Goal: Task Accomplishment & Management: Use online tool/utility

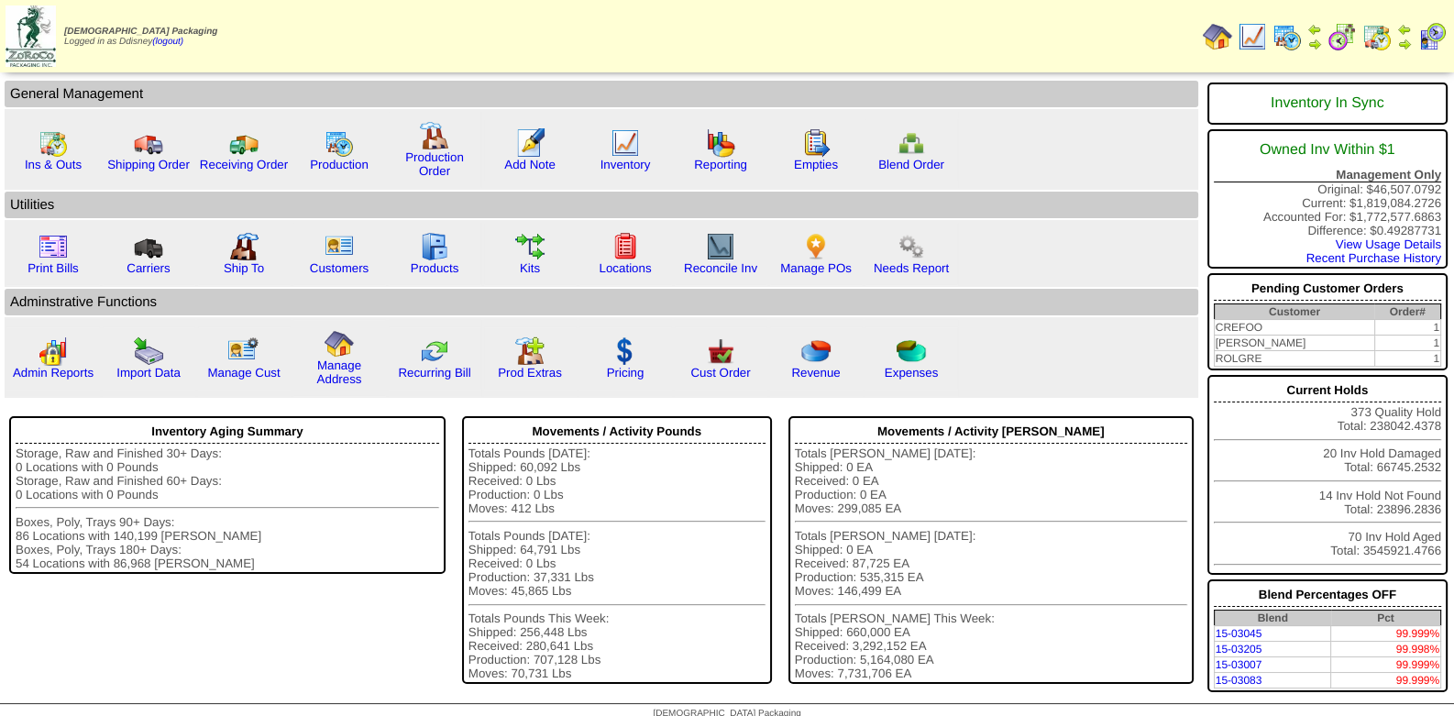
click at [1381, 43] on img at bounding box center [1376, 36] width 29 height 29
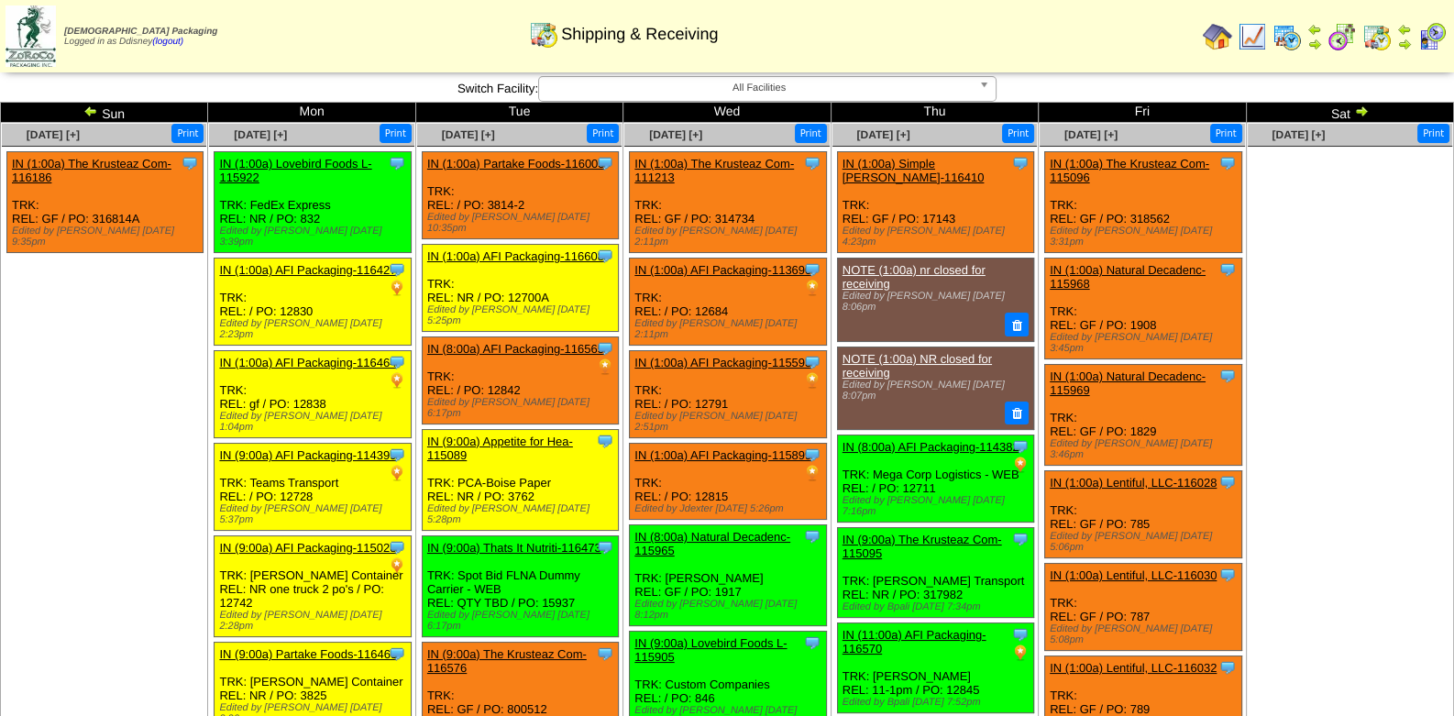
click at [91, 112] on img at bounding box center [90, 111] width 15 height 15
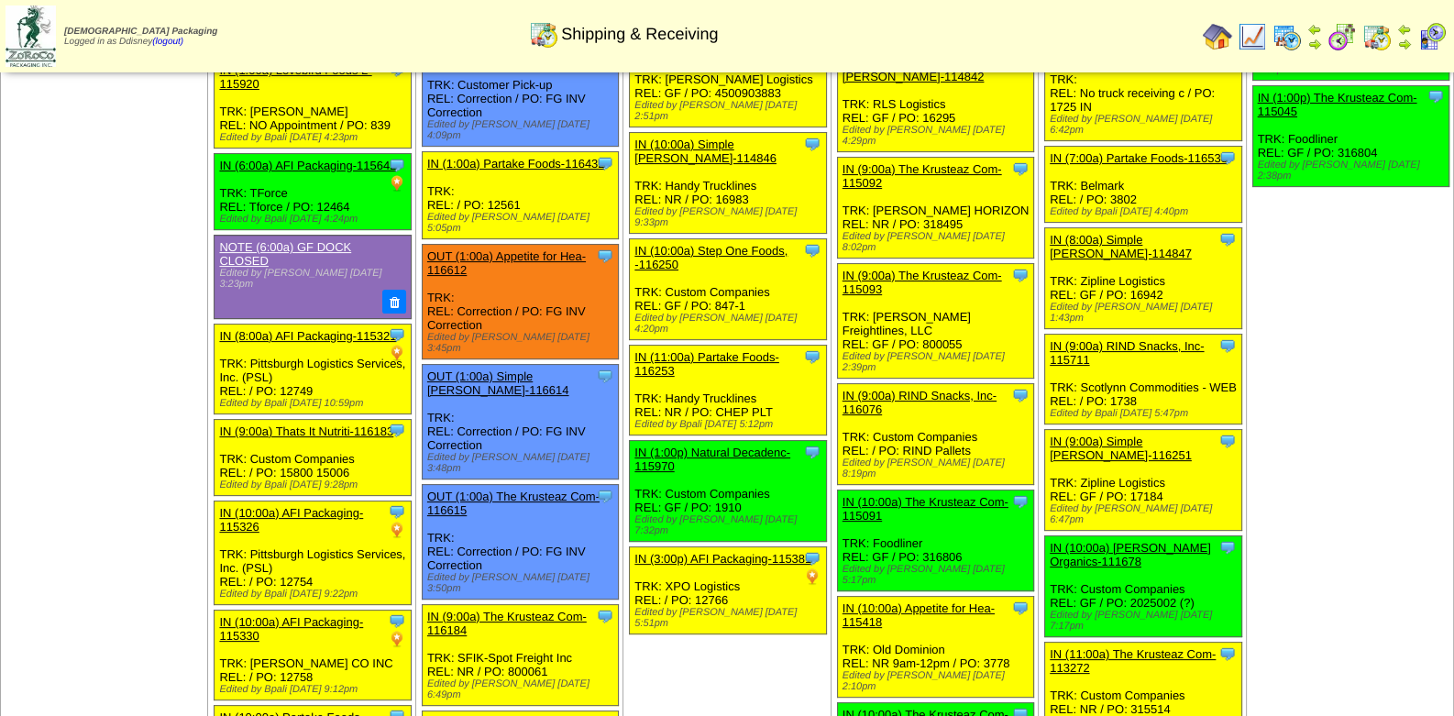
click at [1351, 296] on td "Sep 06 [+] Print Clone Item NOTE (12:00a) No blends on WEST BLENDER, adding hyd…" at bounding box center [1349, 412] width 207 height 1609
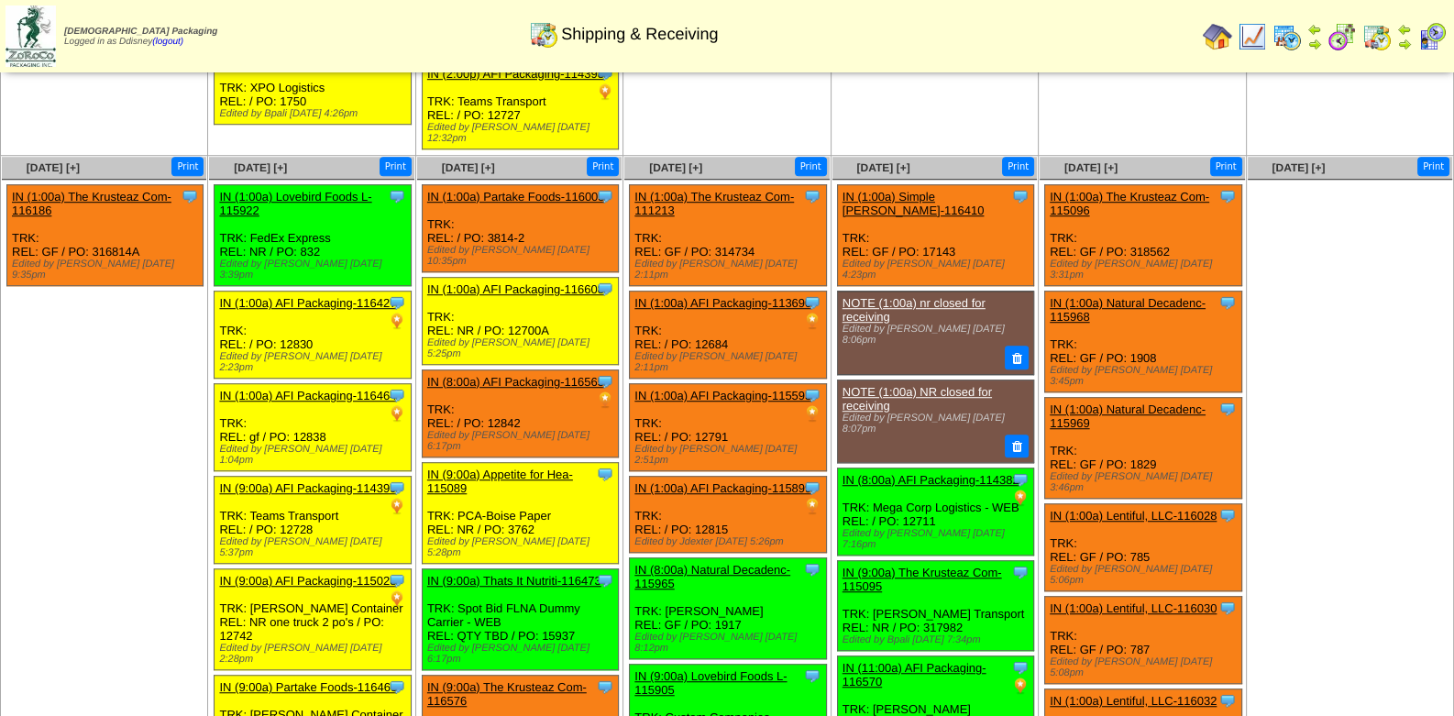
scroll to position [1604, 0]
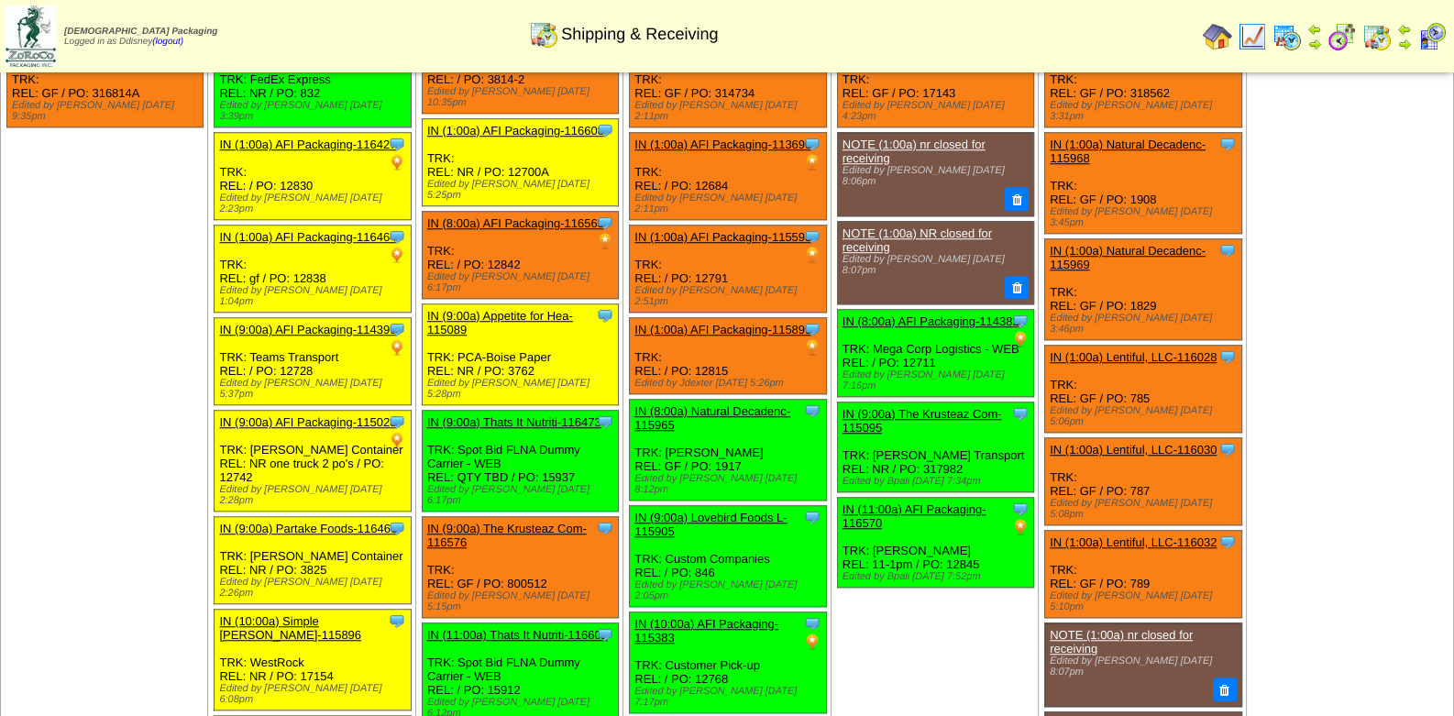
scroll to position [1839, 0]
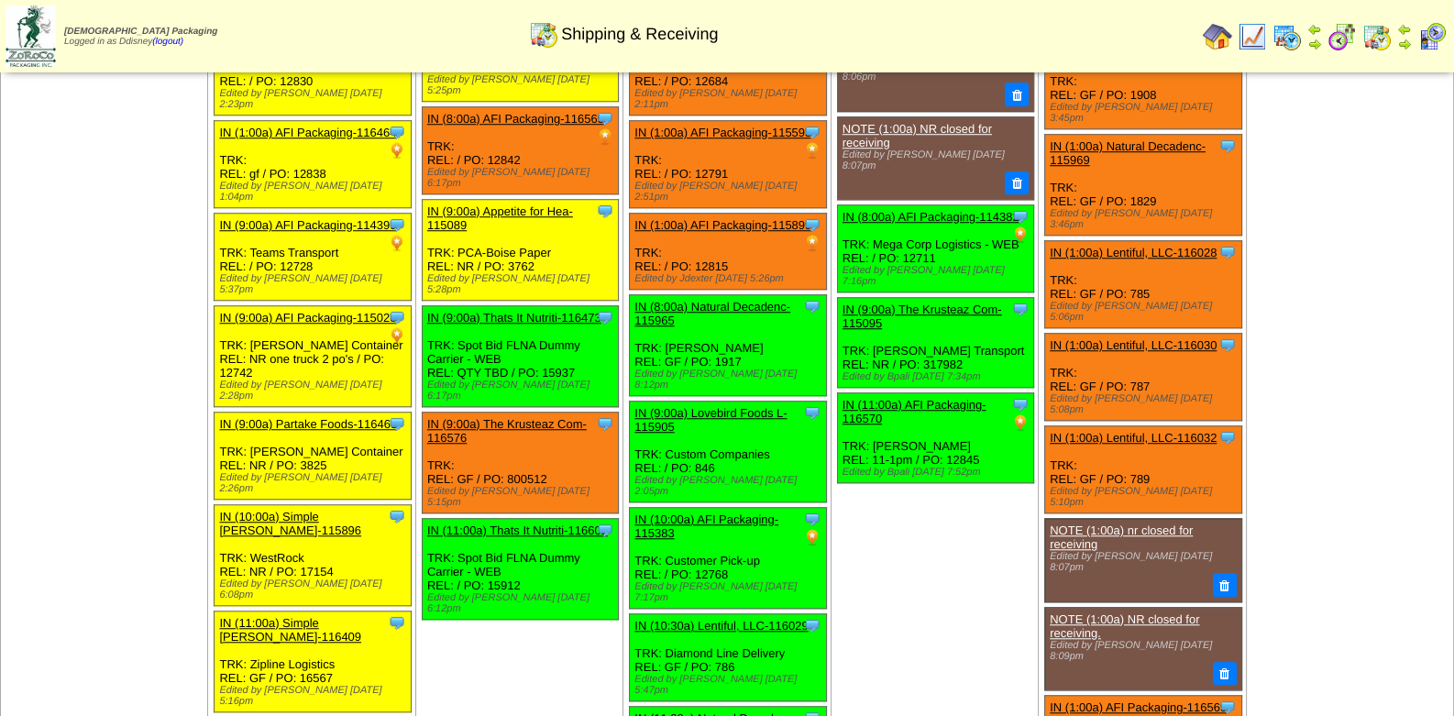
click at [552, 524] on link "IN (11:00a) Thats It Nutriti-116602" at bounding box center [517, 531] width 181 height 14
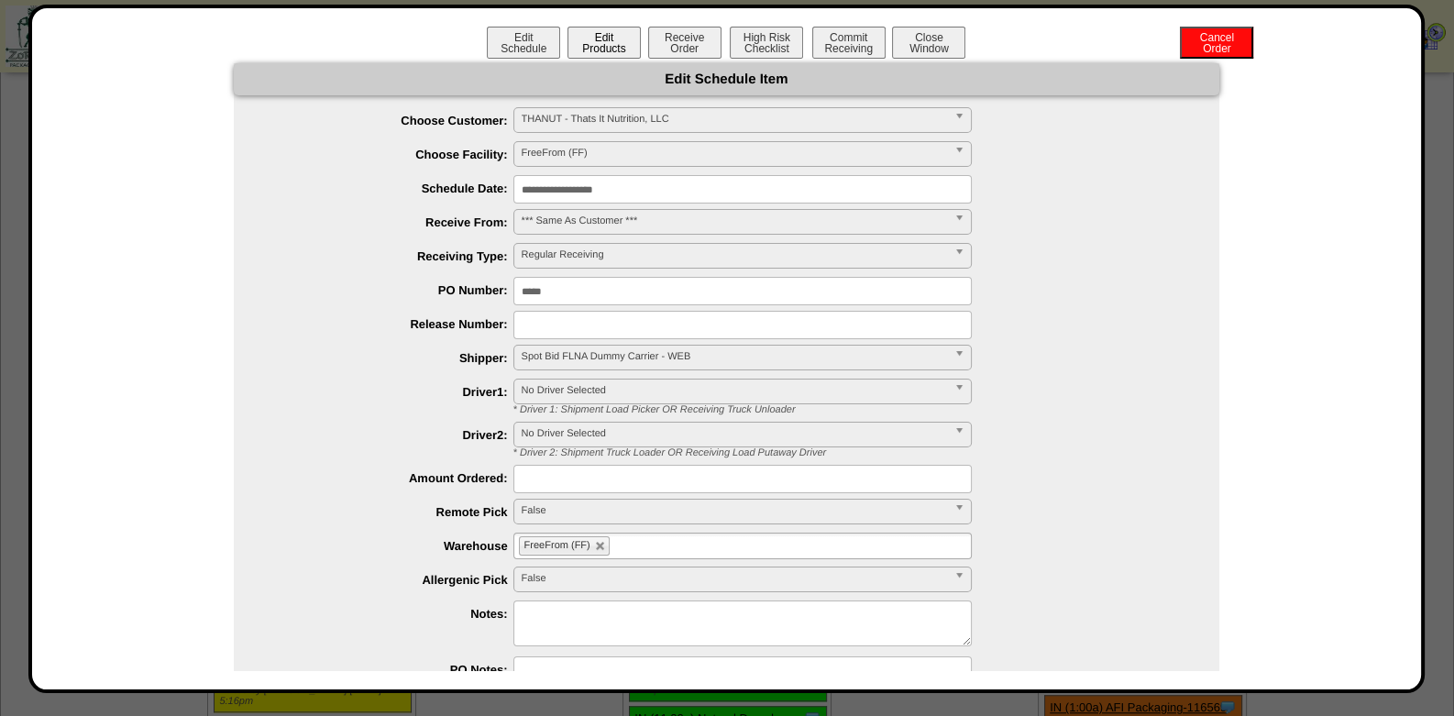
click at [619, 46] on button "Edit Products" at bounding box center [604, 43] width 73 height 32
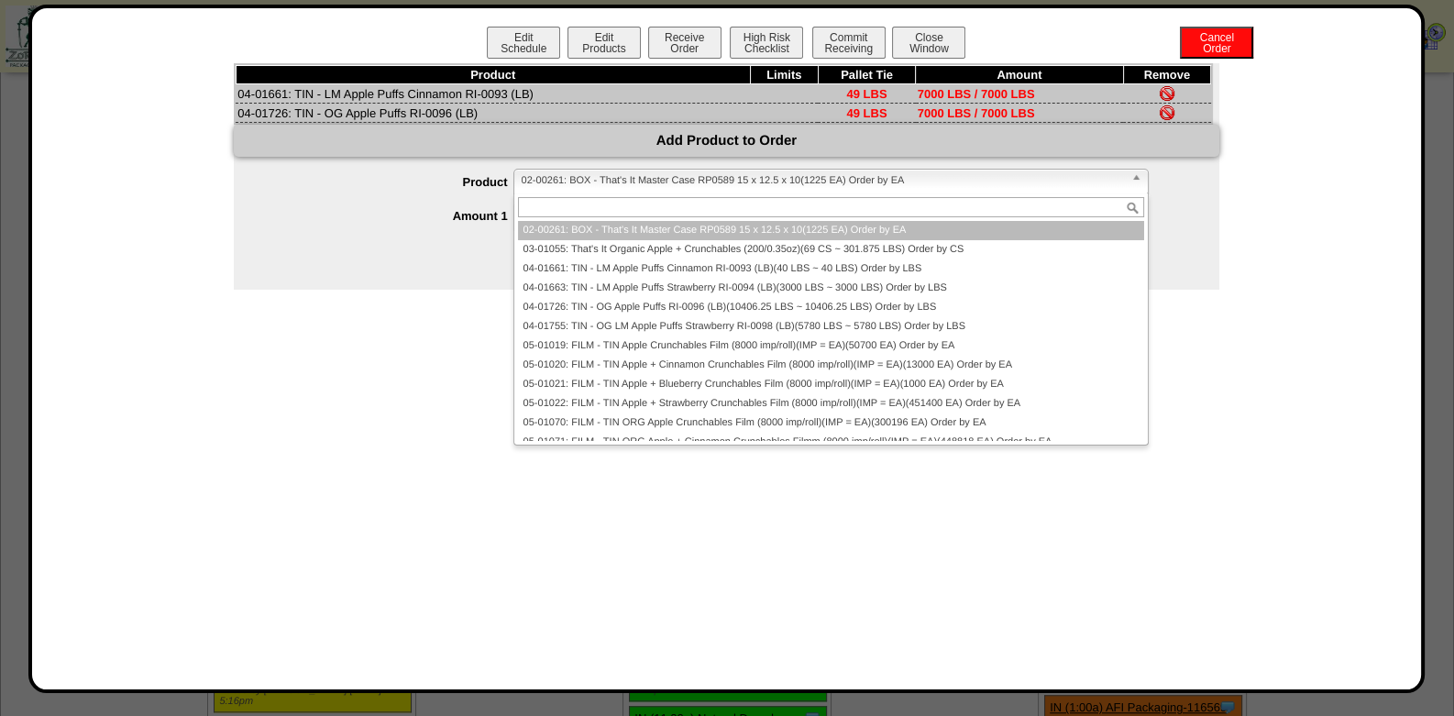
click at [597, 170] on span "02-00261: BOX - That's It Master Case RP0589 15 x 12.5 x 10(1225 EA) Order by EA" at bounding box center [823, 181] width 602 height 22
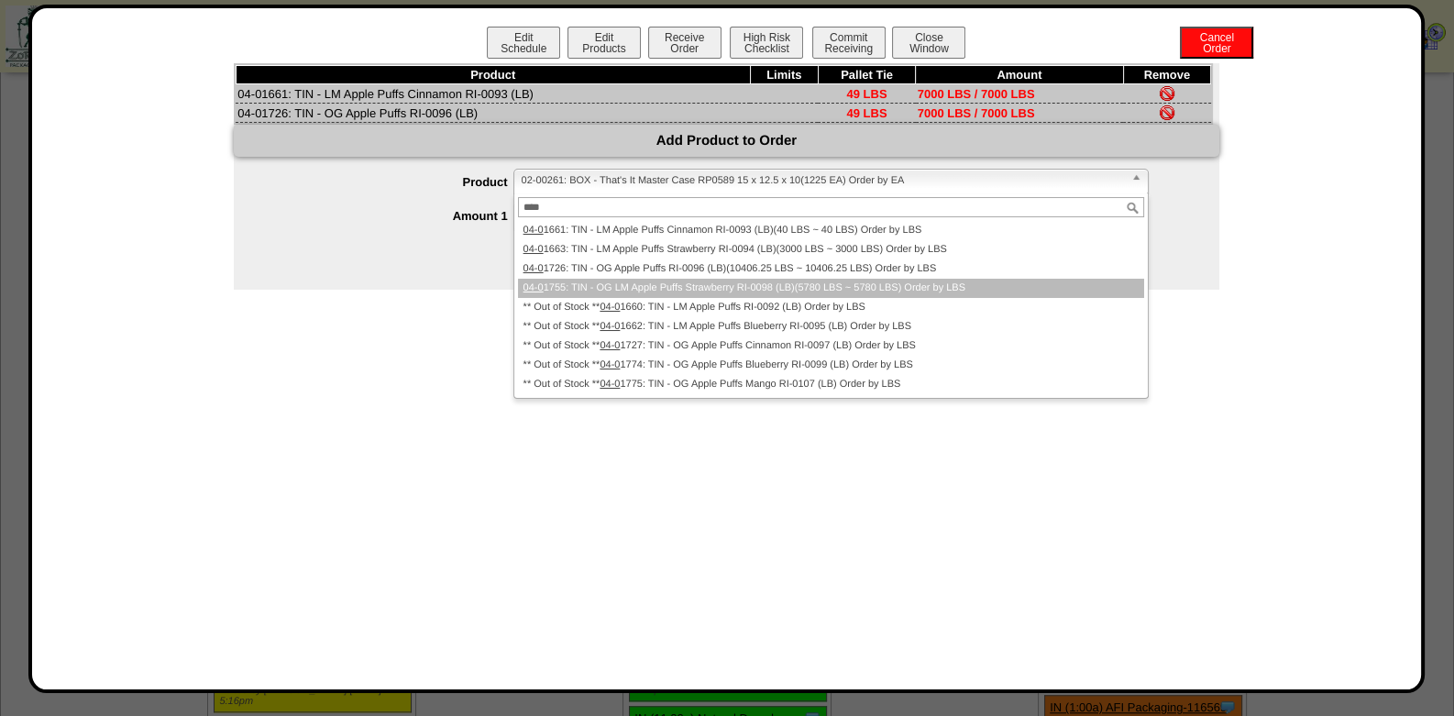
type input "****"
click at [720, 292] on li "04-0 1755: TIN - OG LM Apple Puffs Strawberry RI-0098 (LB)(5780 LBS ~ 5780 LBS)…" at bounding box center [831, 288] width 626 height 19
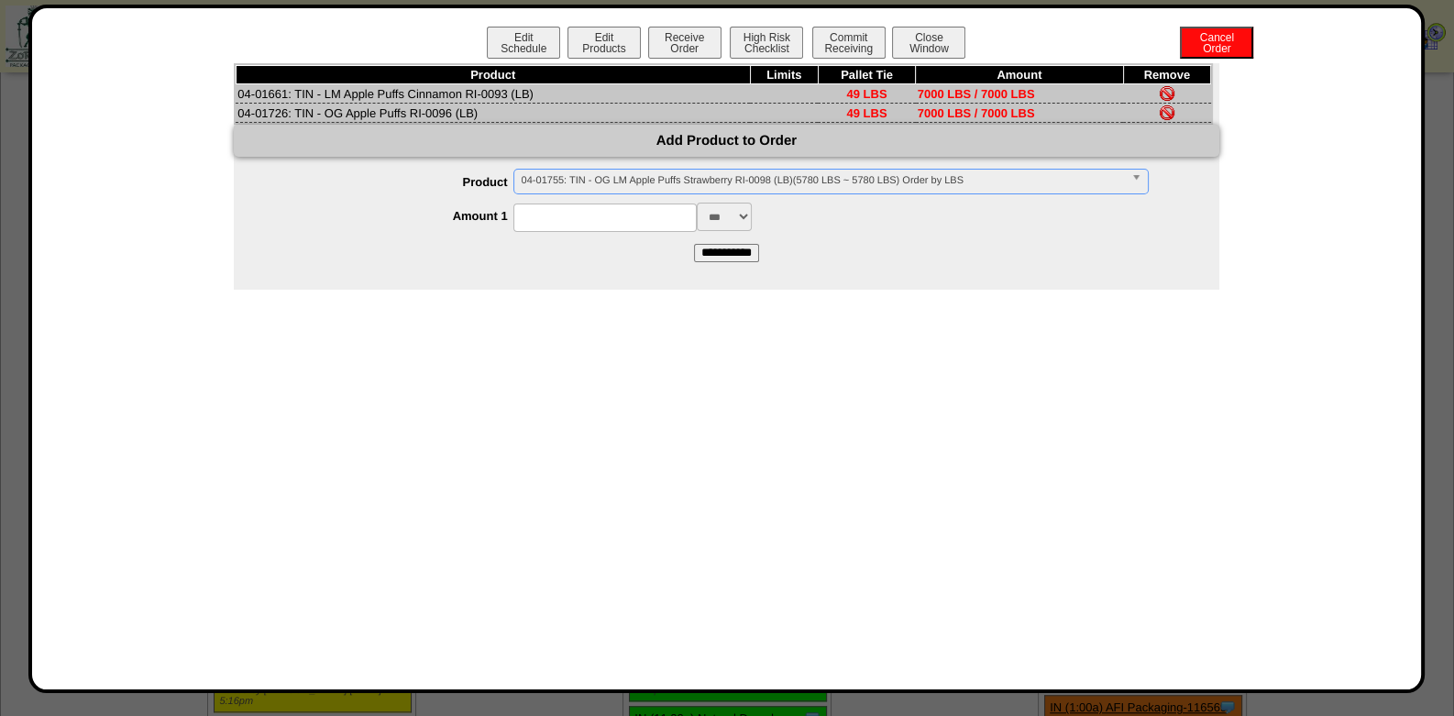
click at [582, 212] on input at bounding box center [604, 218] width 183 height 28
type input "*"
type input "****"
click at [735, 253] on input "**********" at bounding box center [726, 253] width 65 height 18
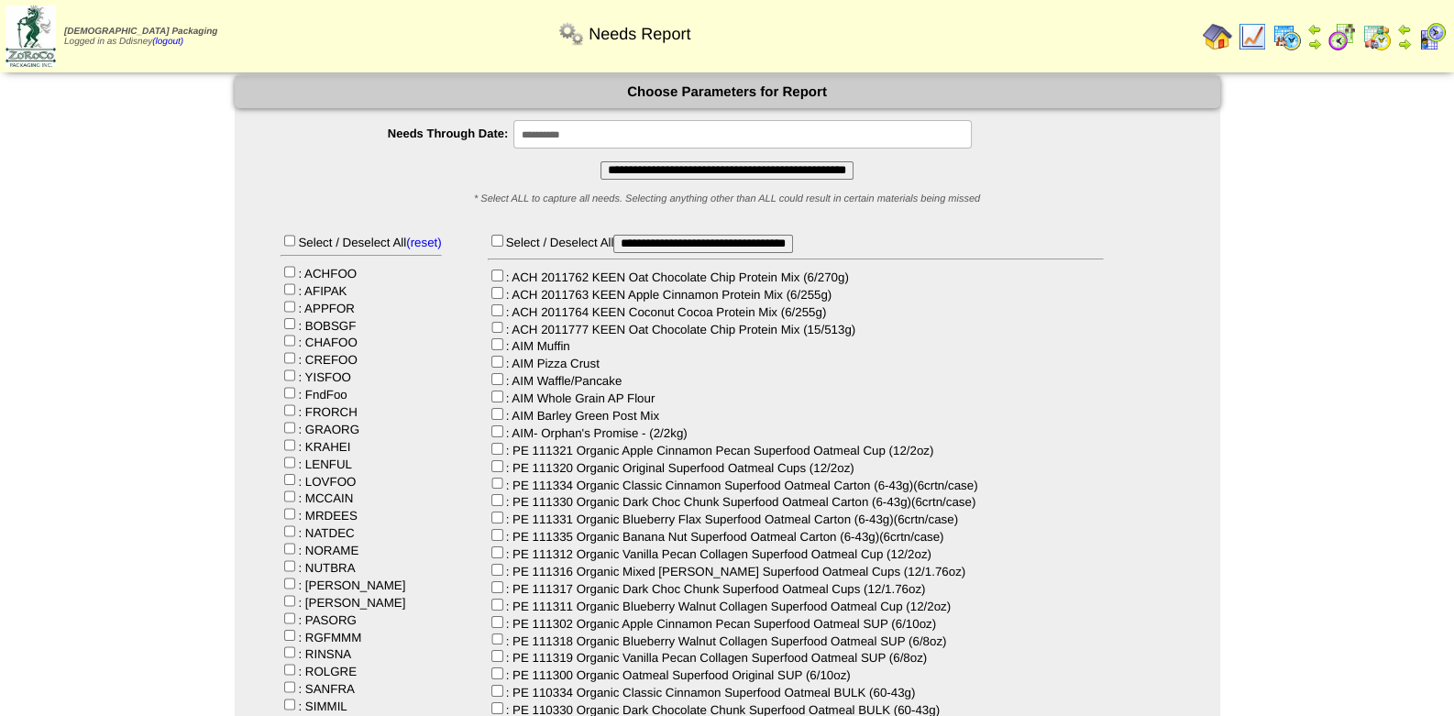
click at [1384, 40] on img at bounding box center [1376, 36] width 29 height 29
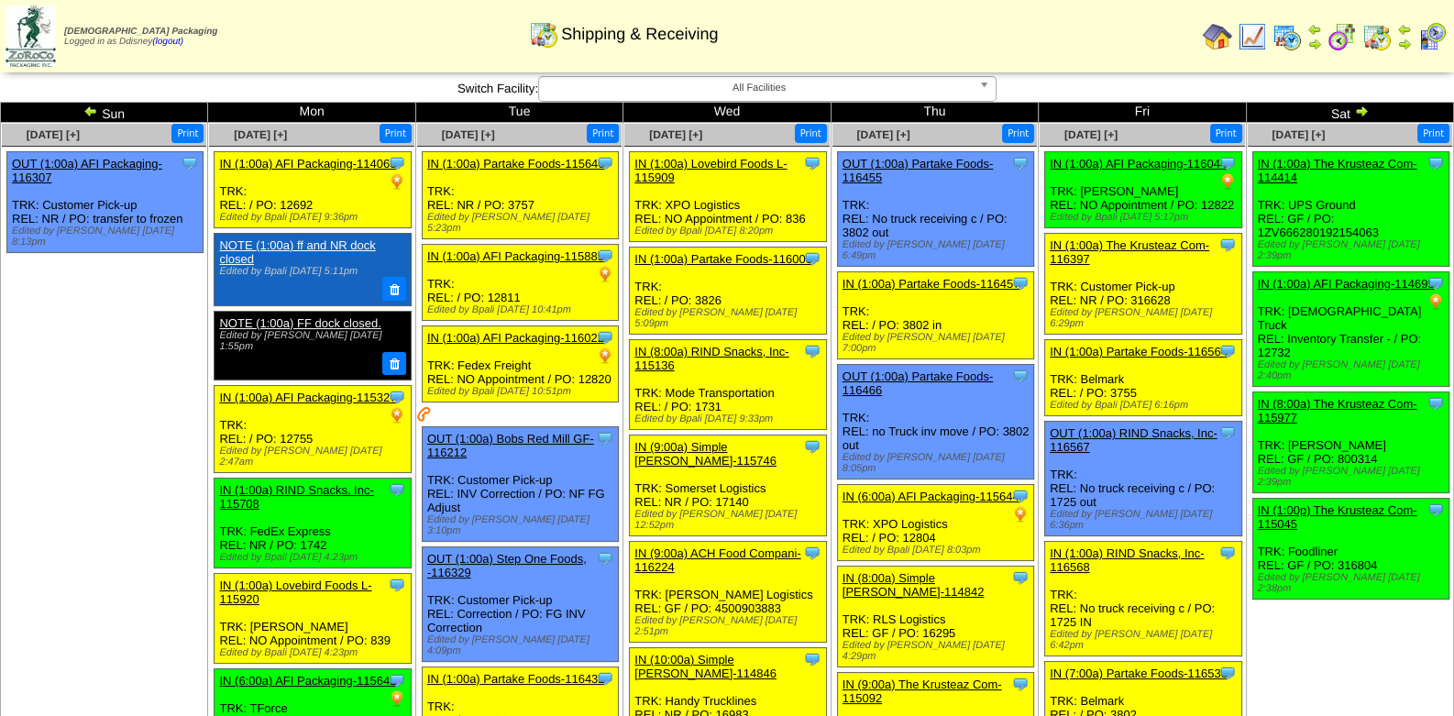
click at [1294, 37] on img at bounding box center [1287, 36] width 29 height 29
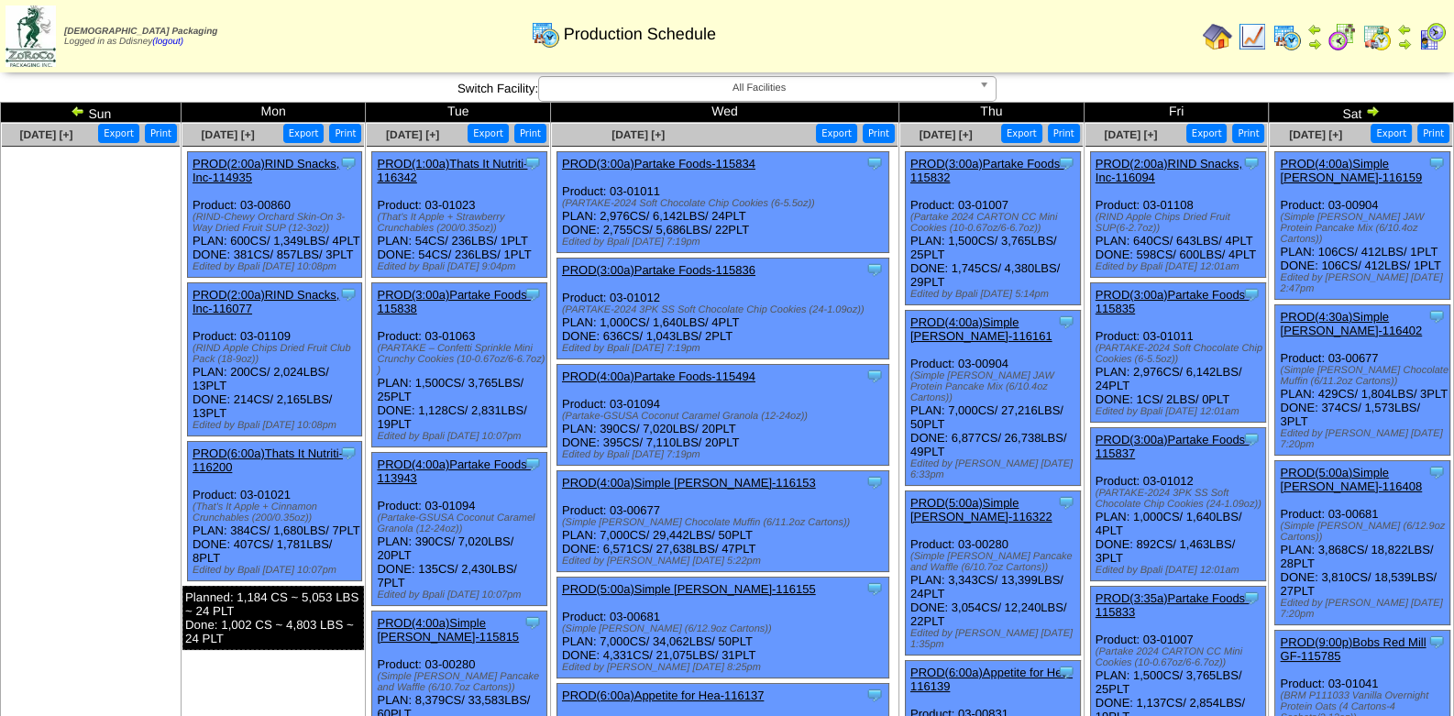
click at [1372, 111] on img at bounding box center [1372, 111] width 15 height 15
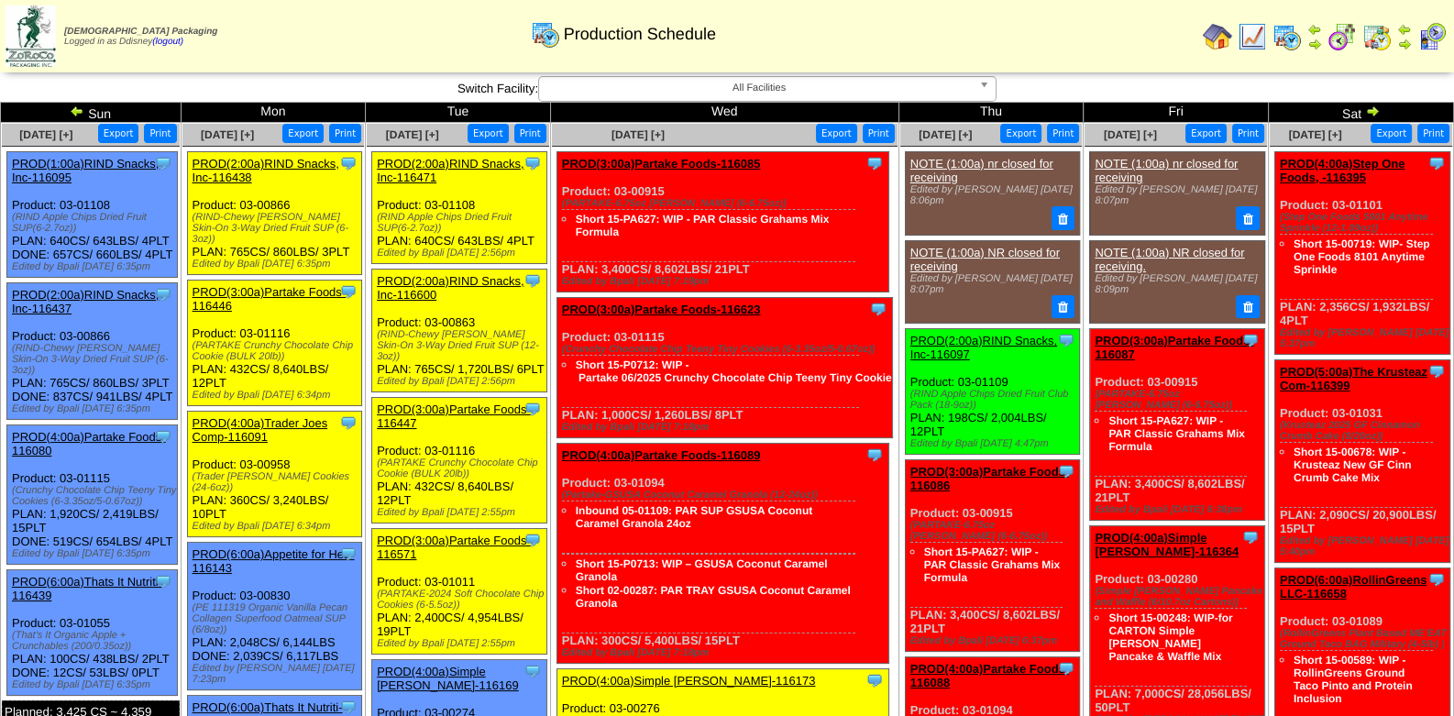
click at [992, 90] on b at bounding box center [987, 89] width 17 height 24
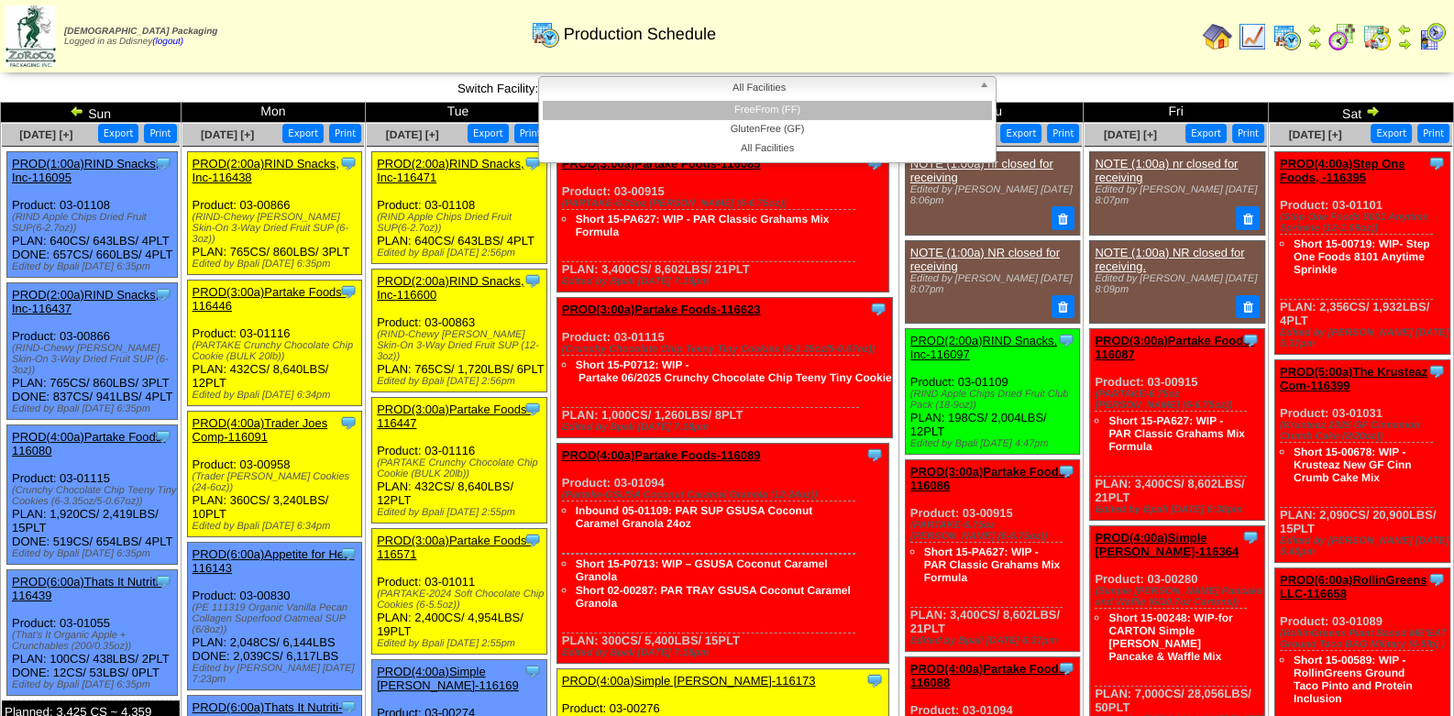
click at [789, 112] on li "FreeFrom (FF)" at bounding box center [767, 110] width 449 height 19
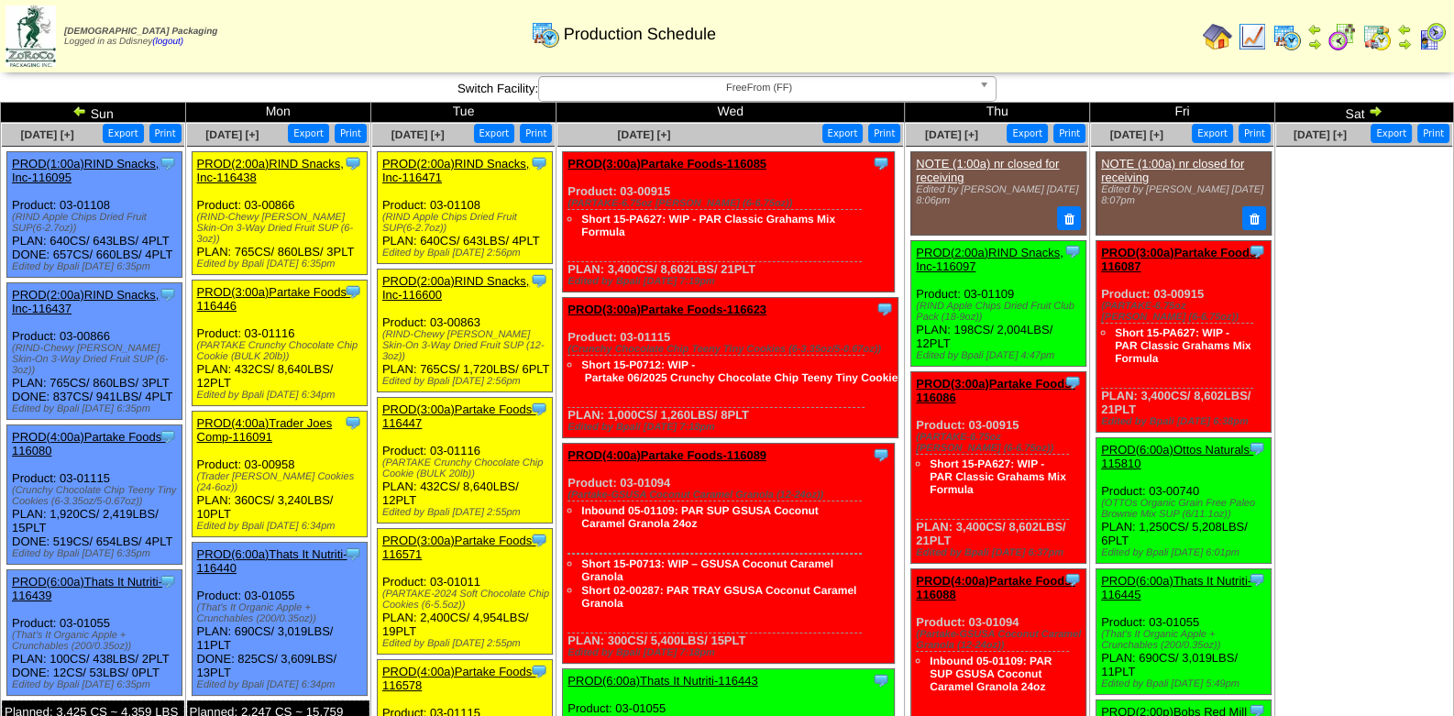
click at [1403, 334] on ul at bounding box center [1364, 284] width 176 height 275
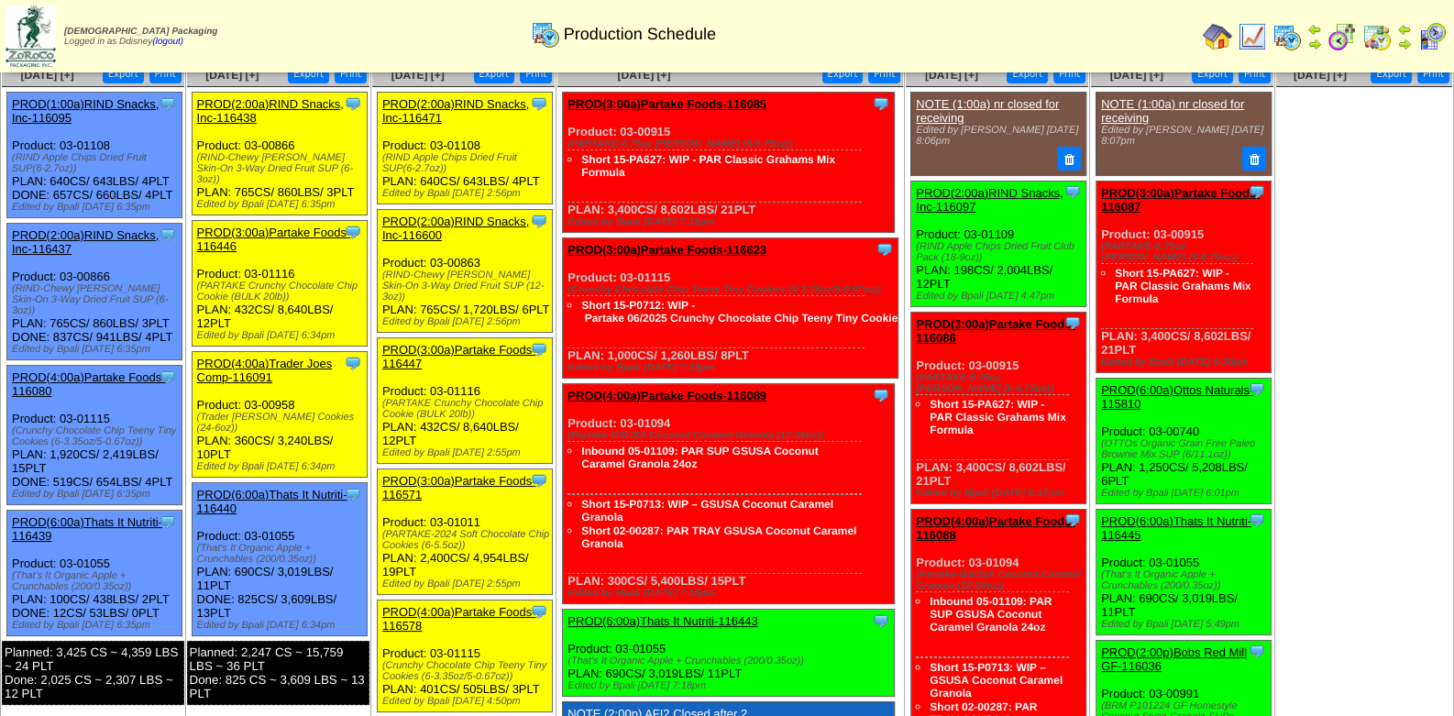
scroll to position [91, 0]
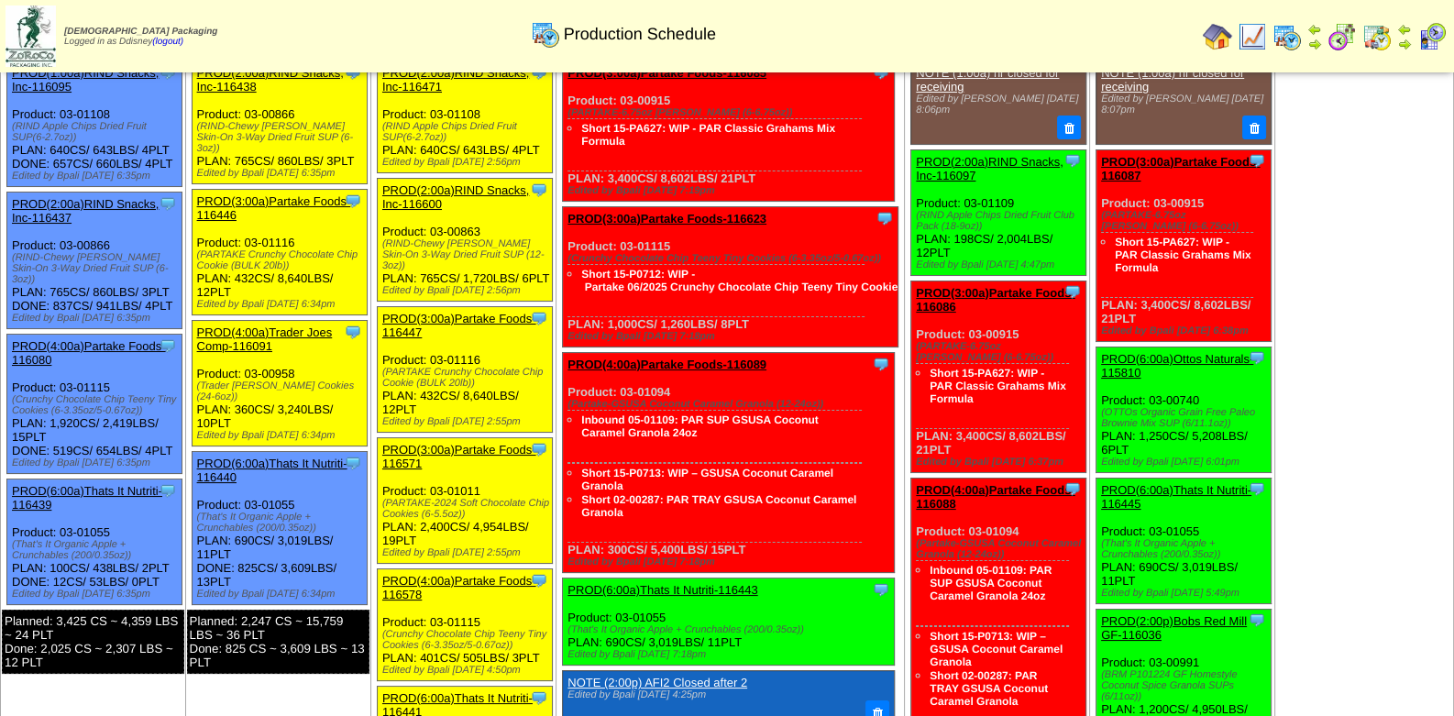
click at [1278, 43] on img at bounding box center [1287, 36] width 29 height 29
click at [1262, 40] on img at bounding box center [1252, 36] width 29 height 29
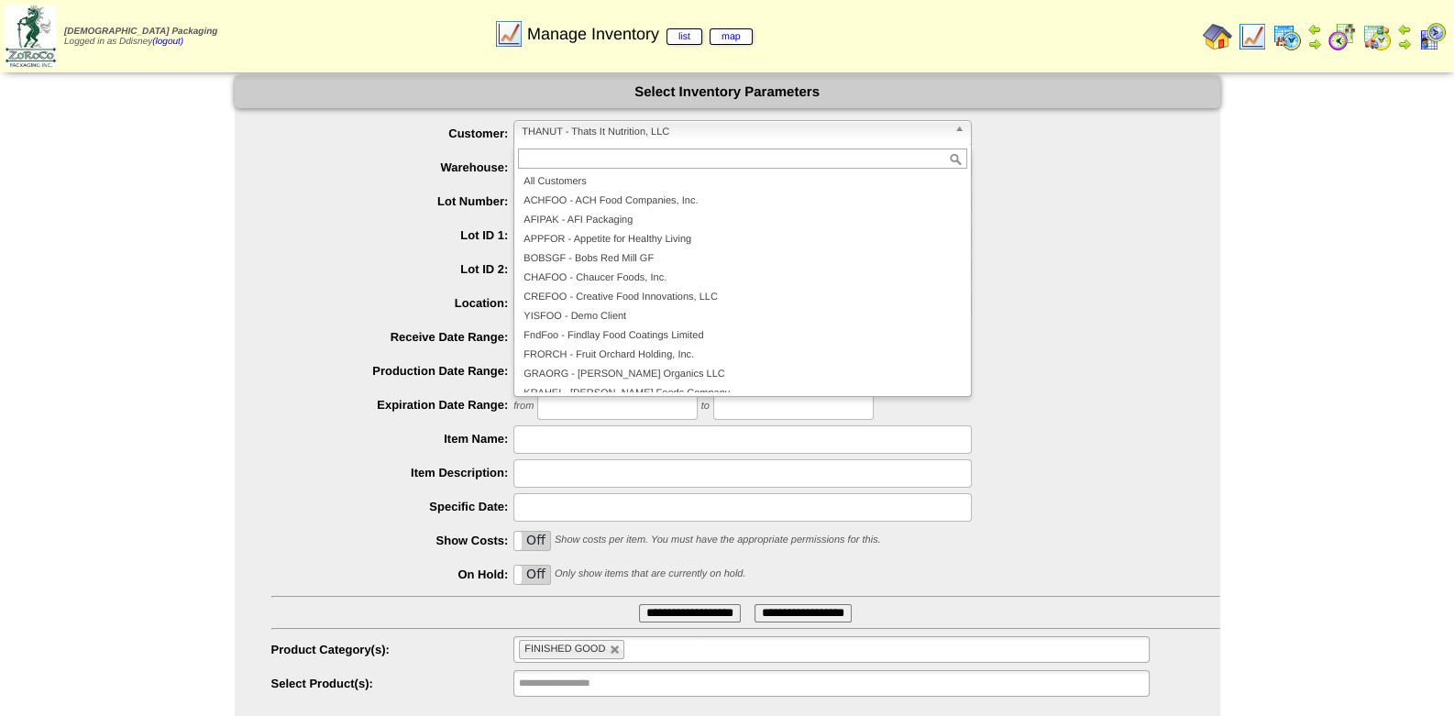
scroll to position [337, 0]
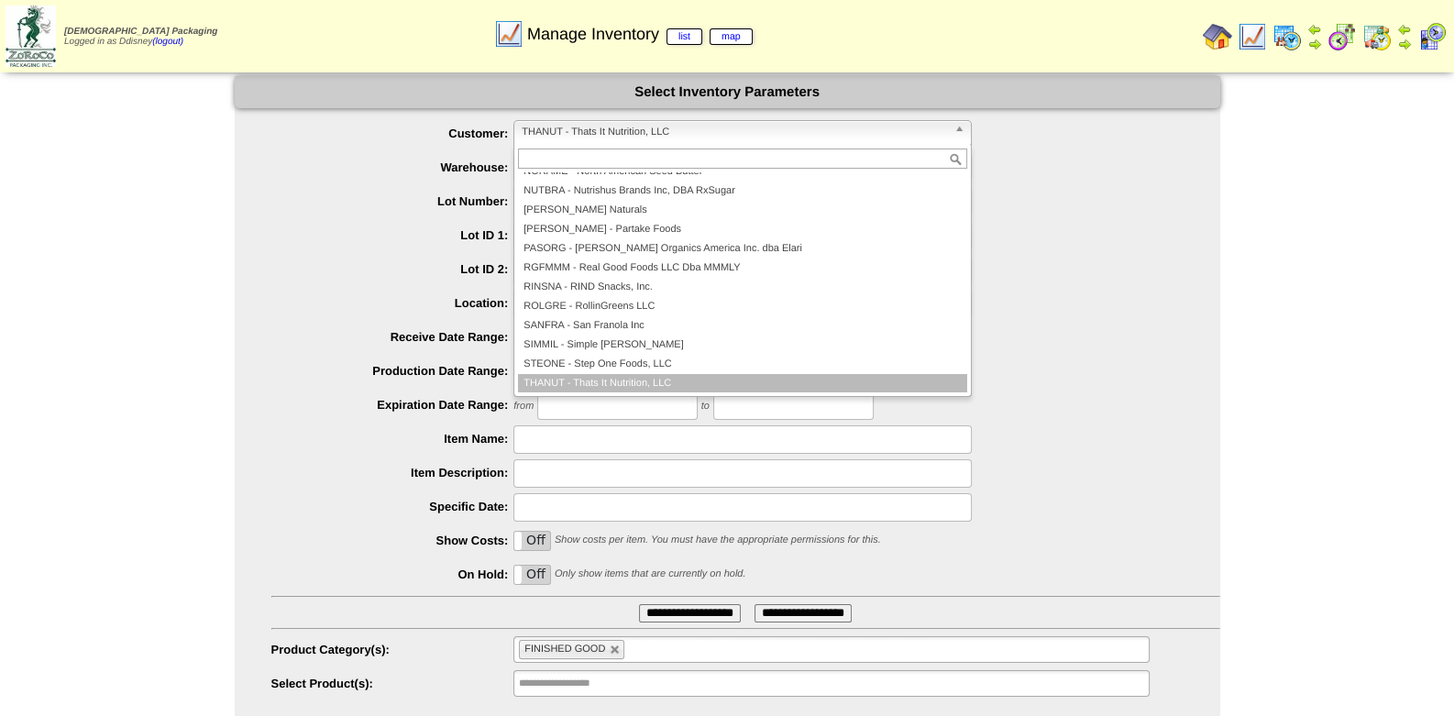
click at [844, 136] on span "THANUT - Thats It Nutrition, LLC" at bounding box center [734, 132] width 425 height 22
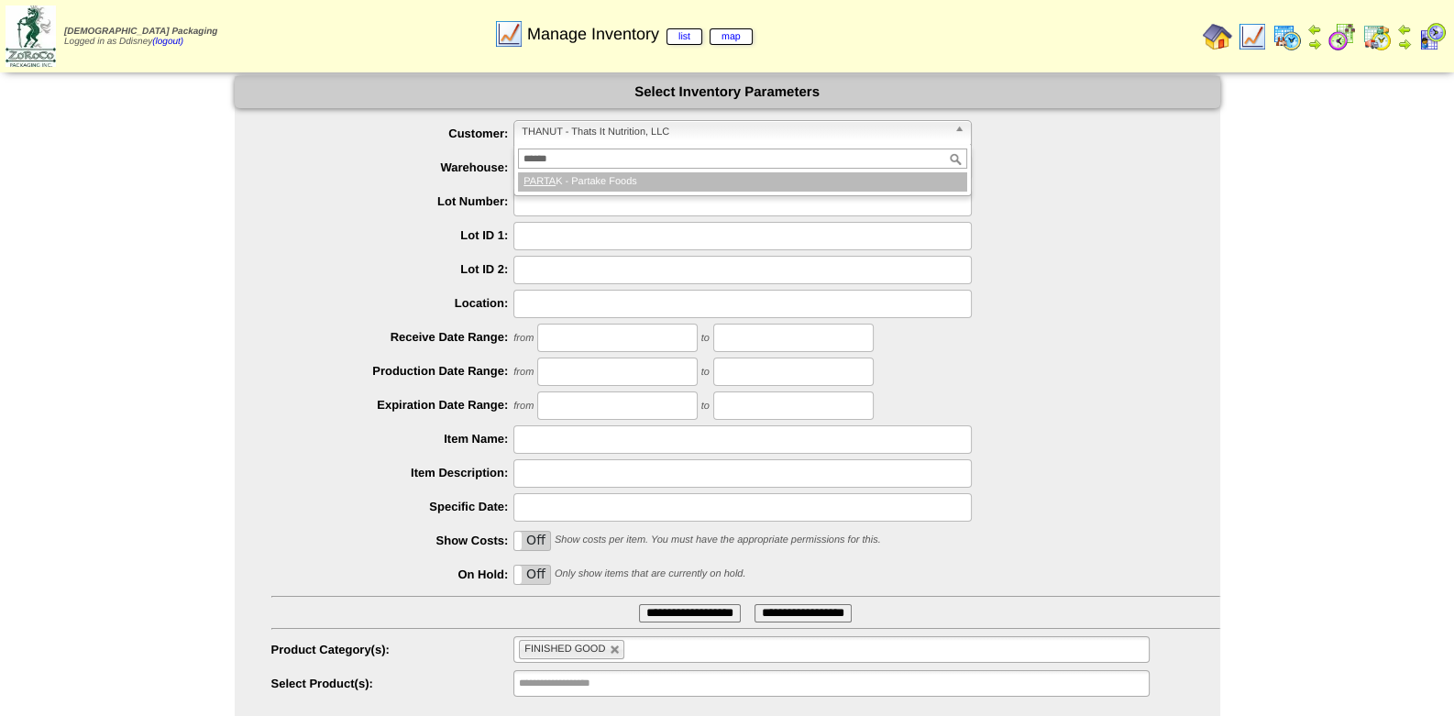
type input "*******"
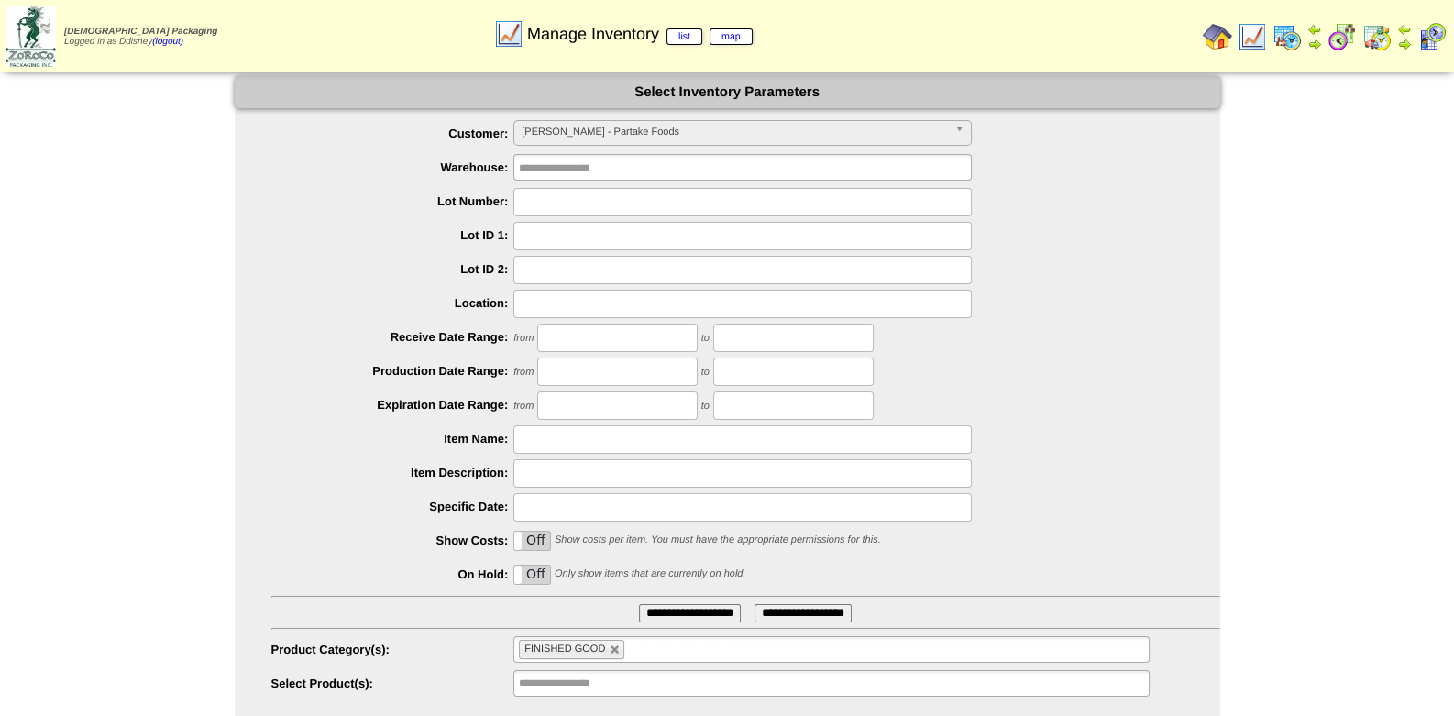
click at [1055, 341] on div "from to" at bounding box center [745, 338] width 949 height 28
click at [1077, 303] on div at bounding box center [745, 304] width 949 height 28
click at [672, 608] on input "**********" at bounding box center [690, 613] width 102 height 18
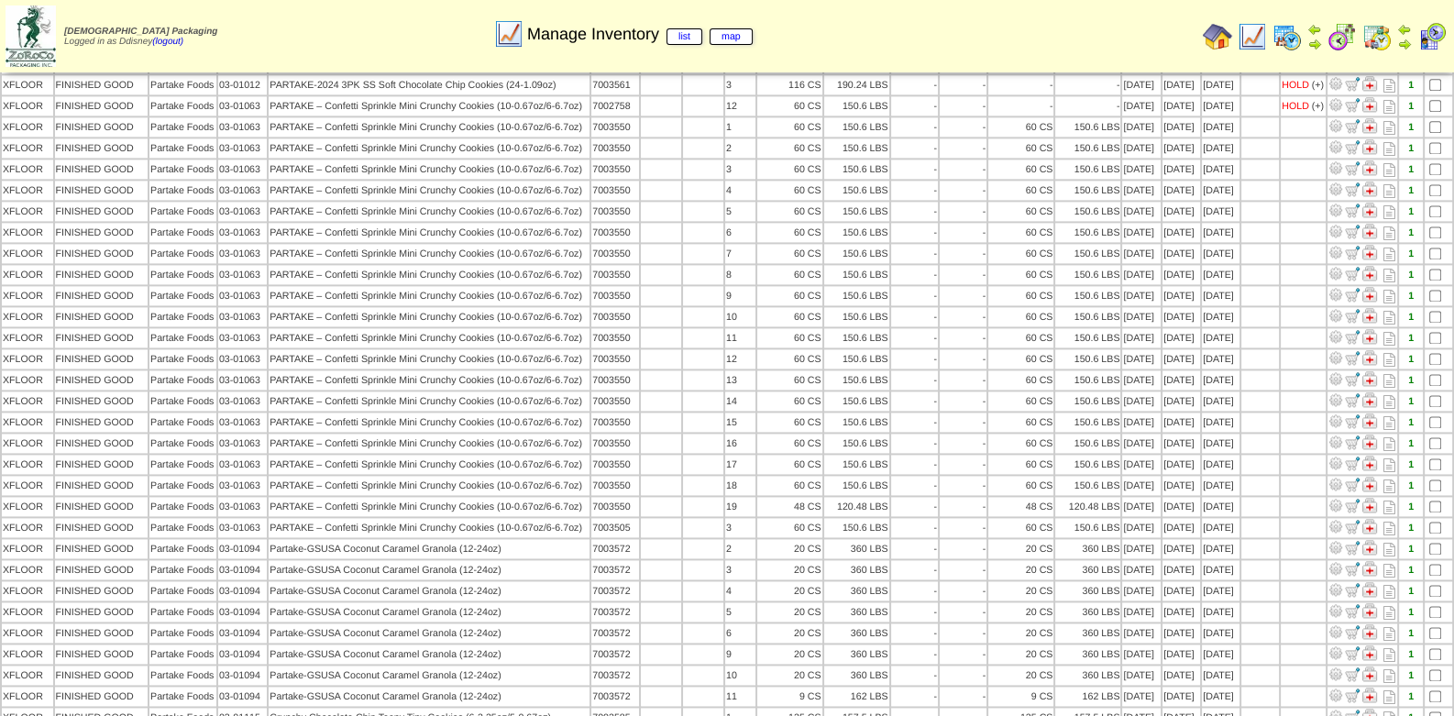
scroll to position [3160, 0]
